Goal: Information Seeking & Learning: Find specific fact

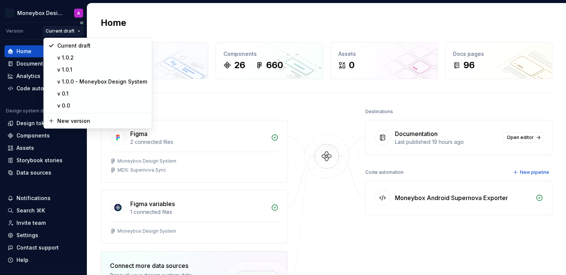
click at [61, 30] on html "Moneybox Design System A Version Current draft Home Documentation Analytics Cod…" at bounding box center [283, 137] width 566 height 275
click at [75, 57] on div "v 1.0.2" at bounding box center [102, 57] width 90 height 7
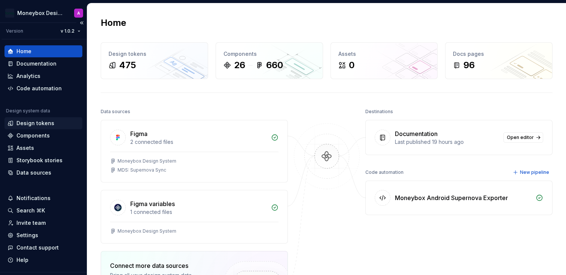
click at [41, 123] on div "Design tokens" at bounding box center [35, 122] width 38 height 7
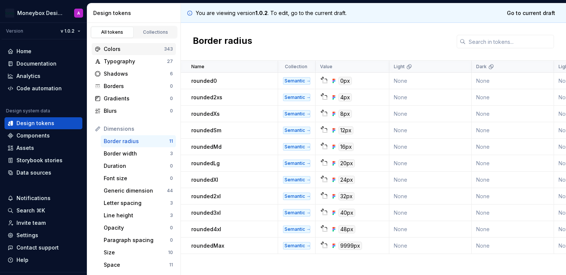
click at [137, 49] on div "Colors" at bounding box center [134, 48] width 60 height 7
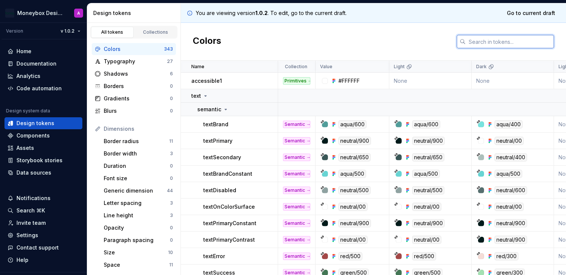
click at [497, 43] on input "text" at bounding box center [510, 41] width 88 height 13
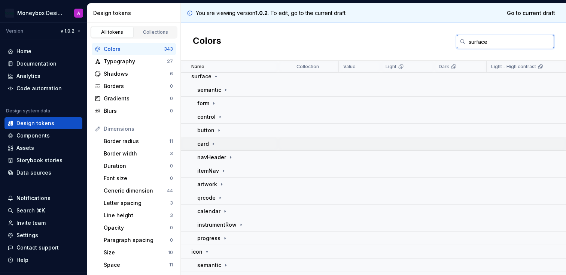
scroll to position [54, 0]
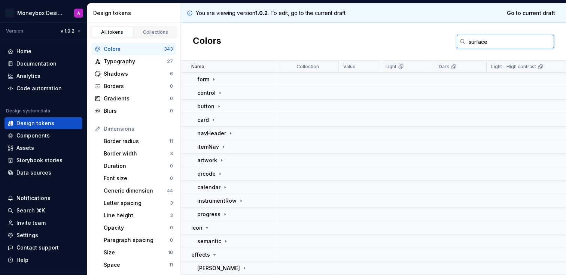
drag, startPoint x: 492, startPoint y: 40, endPoint x: 428, endPoint y: 40, distance: 64.0
click at [428, 40] on div "Colors surface" at bounding box center [373, 42] width 385 height 38
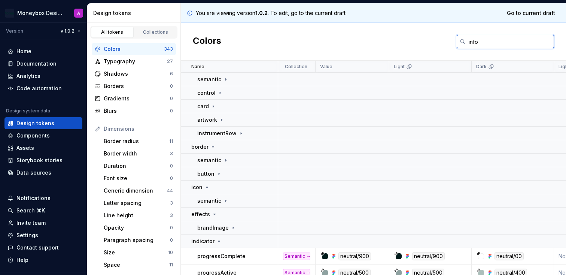
scroll to position [0, 0]
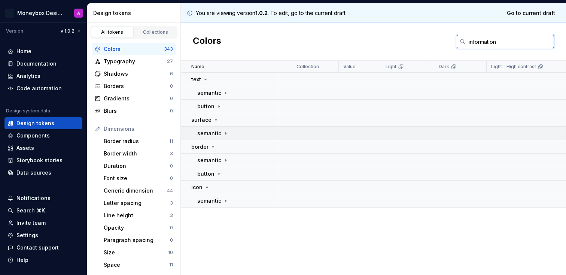
type input "information"
click at [224, 132] on icon at bounding box center [226, 133] width 6 height 6
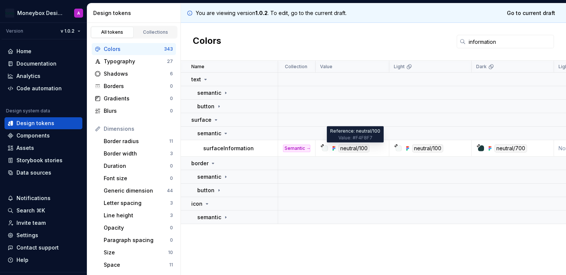
click at [351, 148] on div "neutral/100" at bounding box center [353, 148] width 31 height 8
click at [326, 148] on div at bounding box center [325, 148] width 6 height 6
click at [356, 148] on div "neutral/100" at bounding box center [353, 148] width 31 height 8
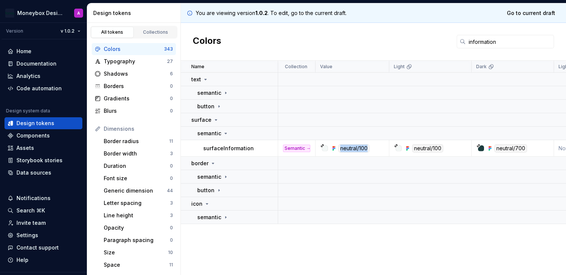
click at [380, 148] on div "neutral/100" at bounding box center [354, 148] width 68 height 8
click at [326, 147] on div at bounding box center [325, 148] width 6 height 6
click at [236, 148] on p "surfaceInformation" at bounding box center [228, 147] width 51 height 7
click at [211, 133] on p "semantic" at bounding box center [209, 132] width 24 height 7
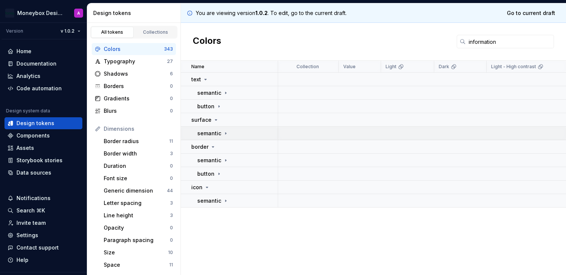
click at [211, 133] on p "semantic" at bounding box center [209, 132] width 24 height 7
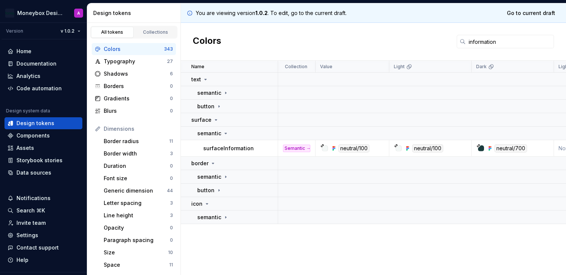
click at [223, 151] on p "surfaceInformation" at bounding box center [228, 147] width 51 height 7
click at [228, 146] on p "surfaceInformation" at bounding box center [228, 147] width 51 height 7
click at [348, 149] on div "neutral/100" at bounding box center [353, 148] width 31 height 8
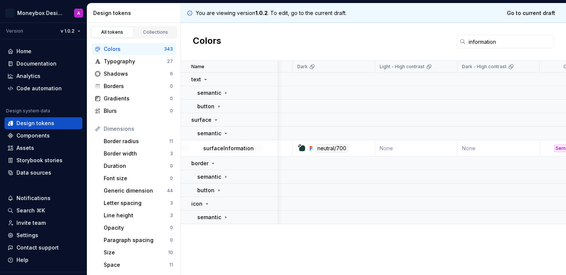
scroll to position [0, 351]
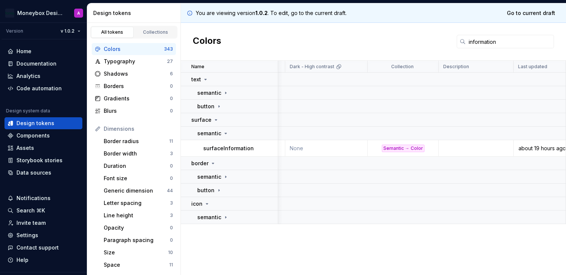
click at [392, 149] on div "Semantic → Color" at bounding box center [403, 147] width 43 height 7
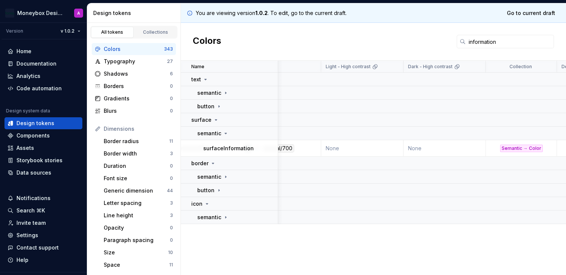
scroll to position [0, 0]
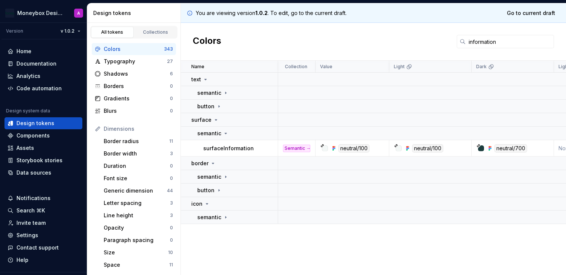
click at [354, 148] on div "neutral/100" at bounding box center [353, 148] width 31 height 8
click at [353, 148] on div "neutral/100" at bounding box center [353, 148] width 31 height 8
